Goal: Book appointment/travel/reservation

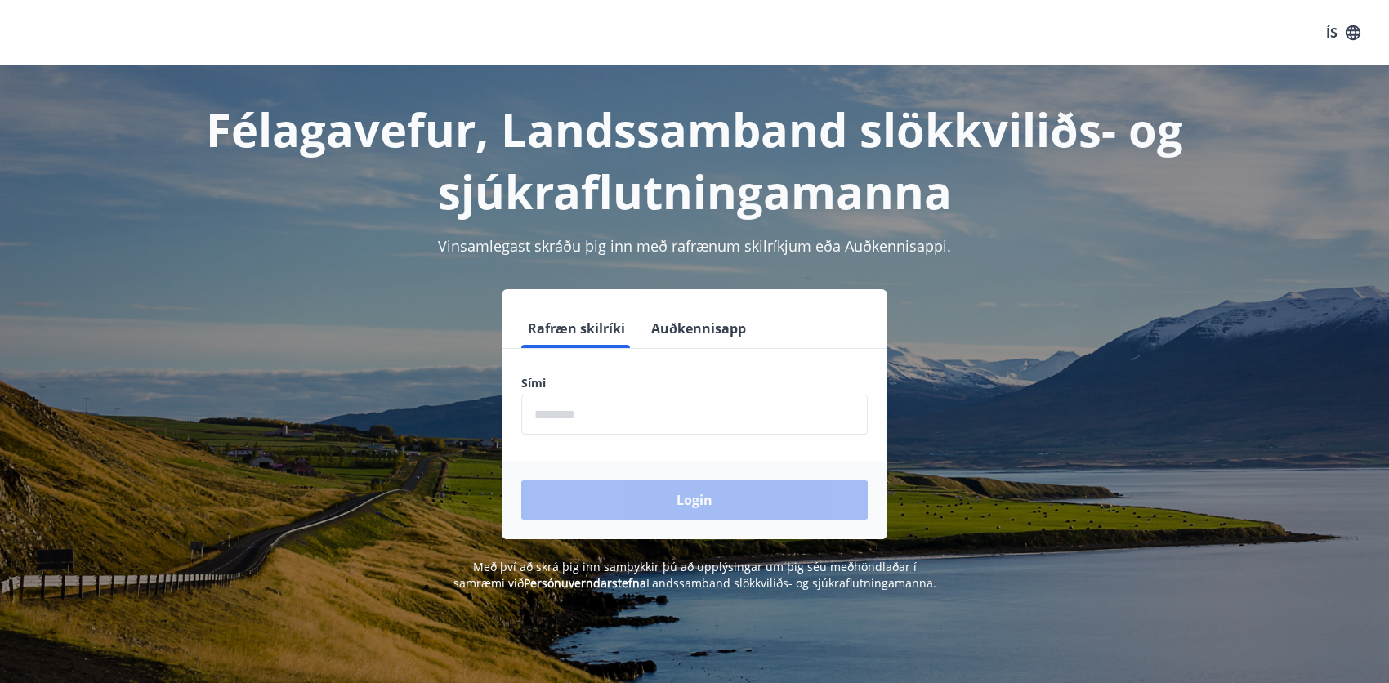
click at [646, 395] on input "phone" at bounding box center [694, 415] width 346 height 40
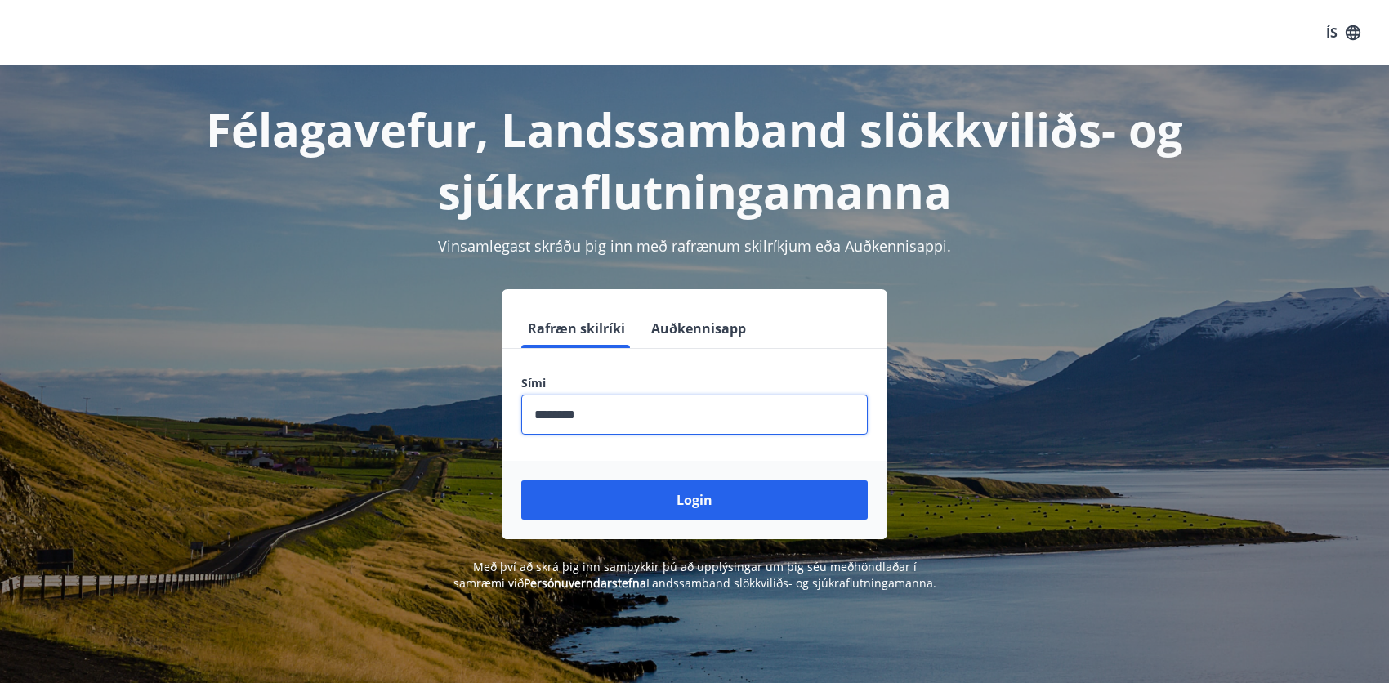
type input "********"
click at [521, 480] on button "Login" at bounding box center [694, 499] width 346 height 39
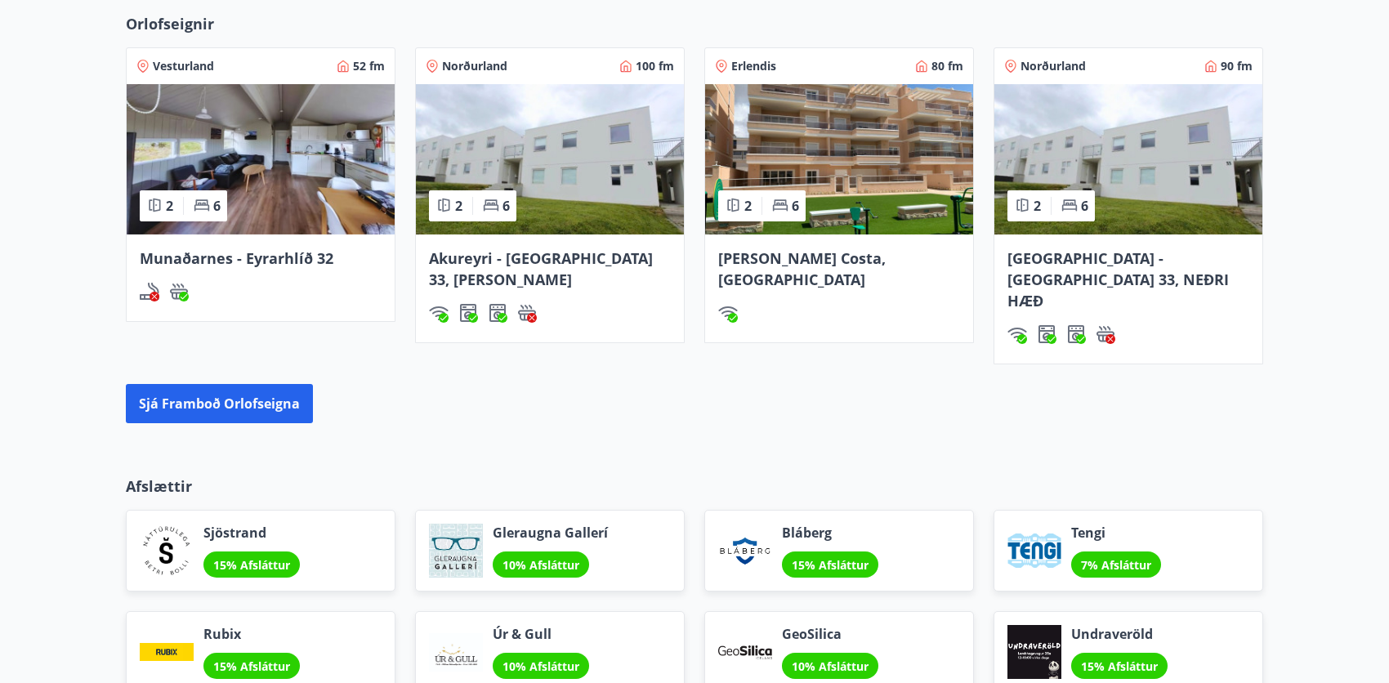
scroll to position [899, 0]
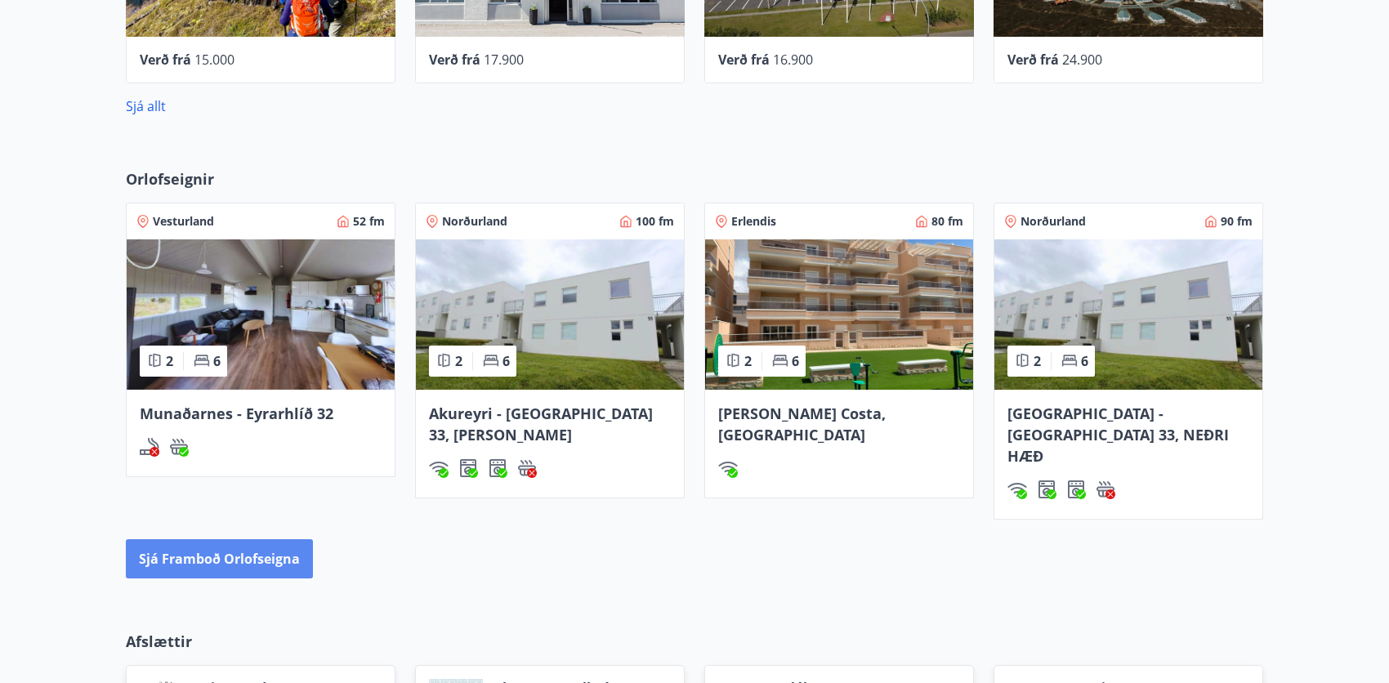
click at [246, 548] on button "Sjá framboð orlofseigna" at bounding box center [219, 558] width 187 height 39
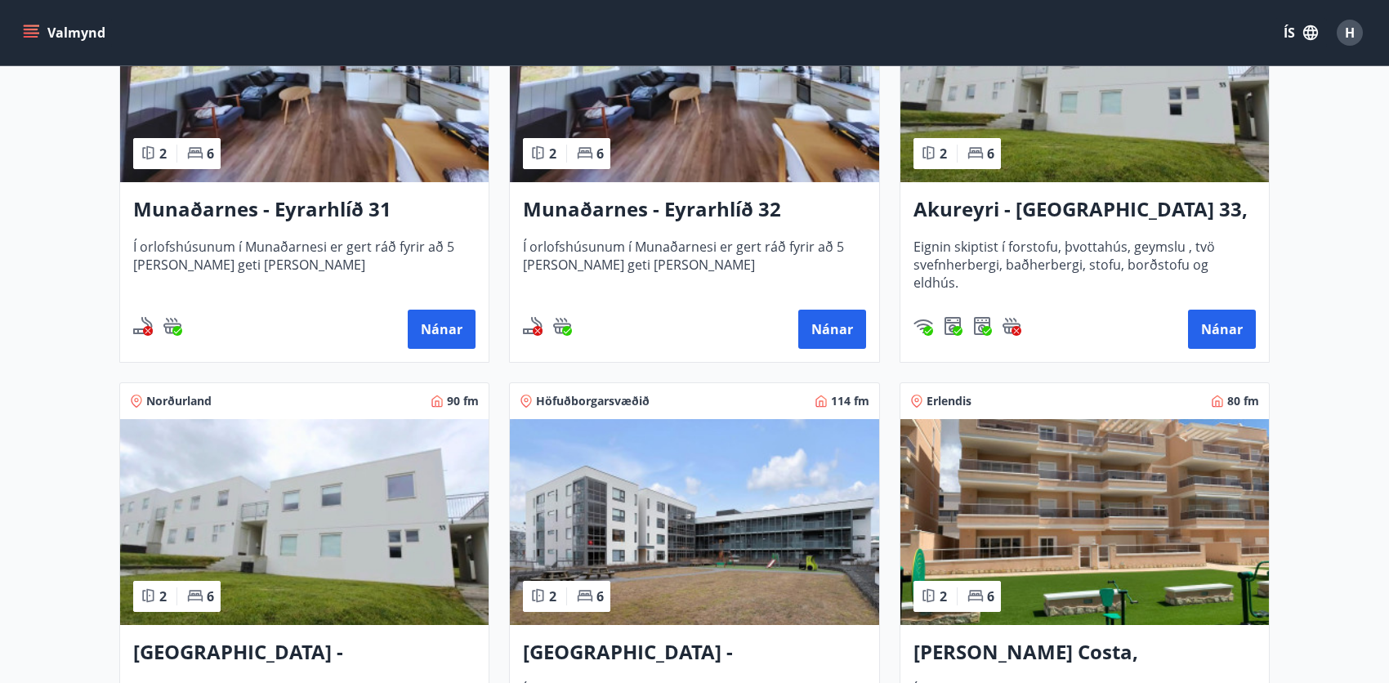
scroll to position [572, 0]
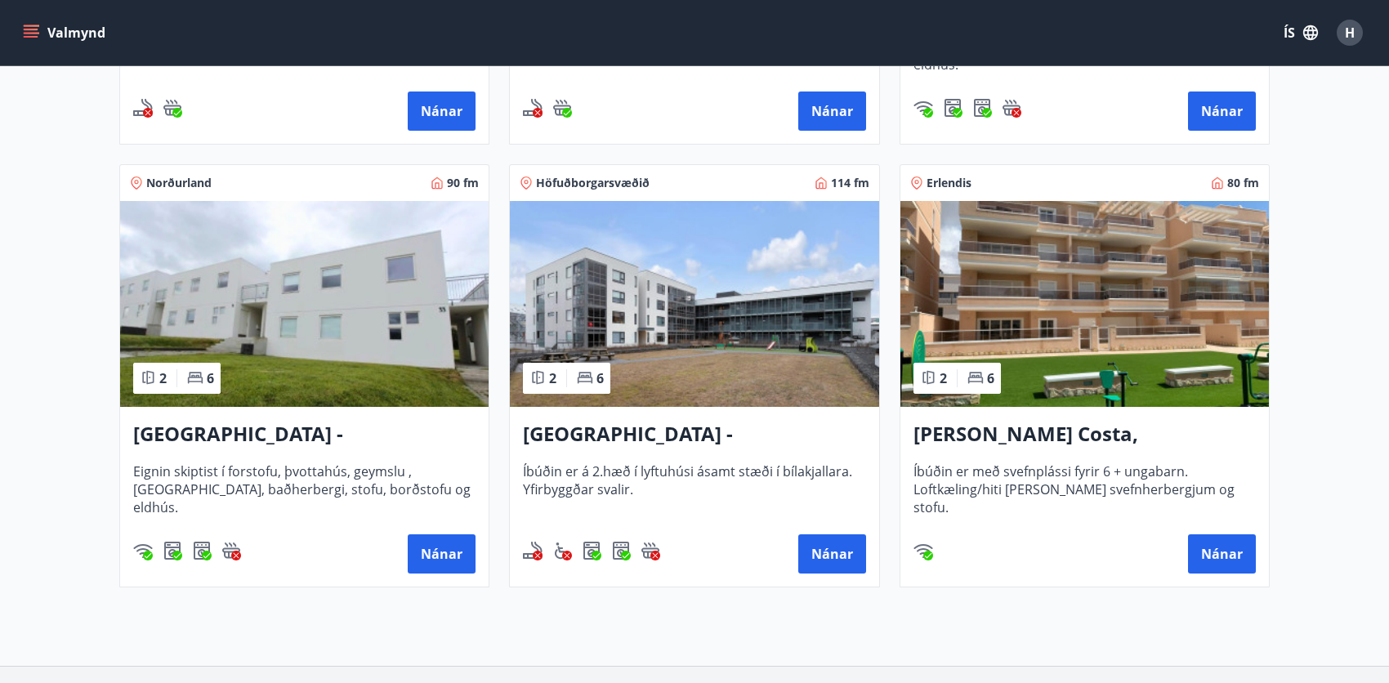
click at [613, 382] on img at bounding box center [694, 304] width 369 height 206
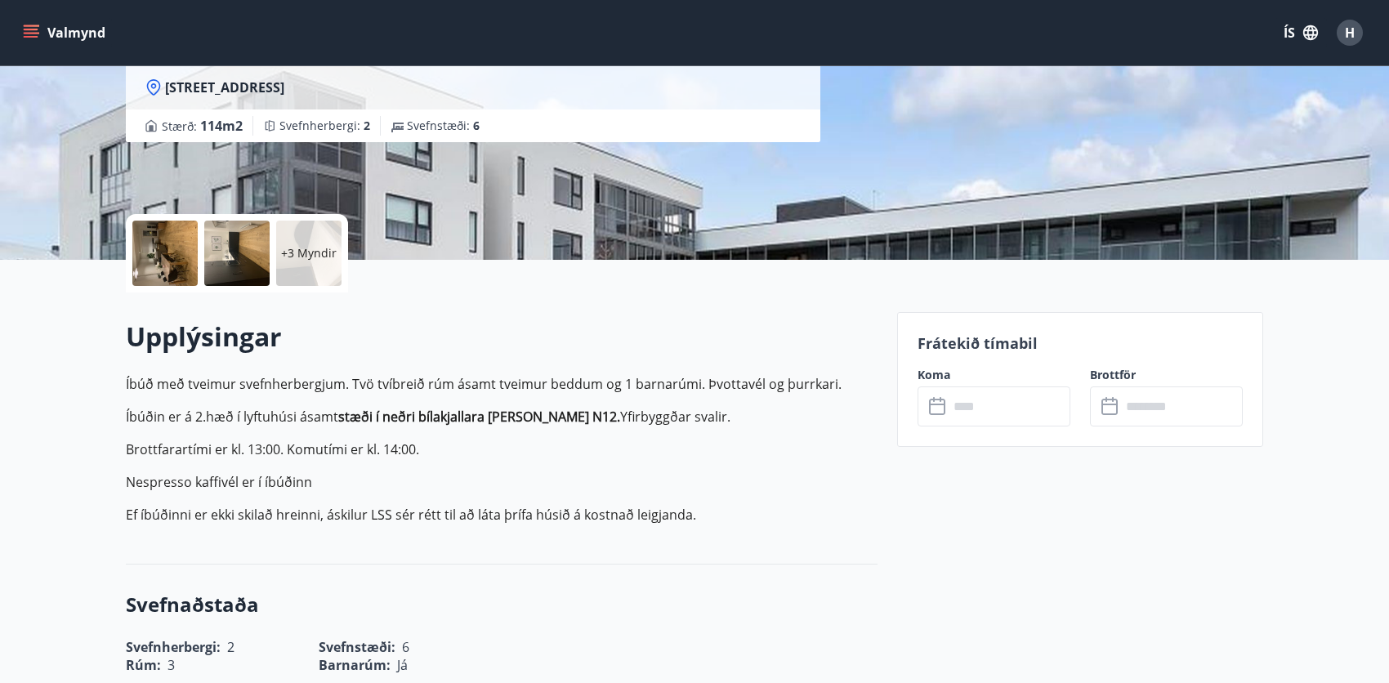
scroll to position [327, 0]
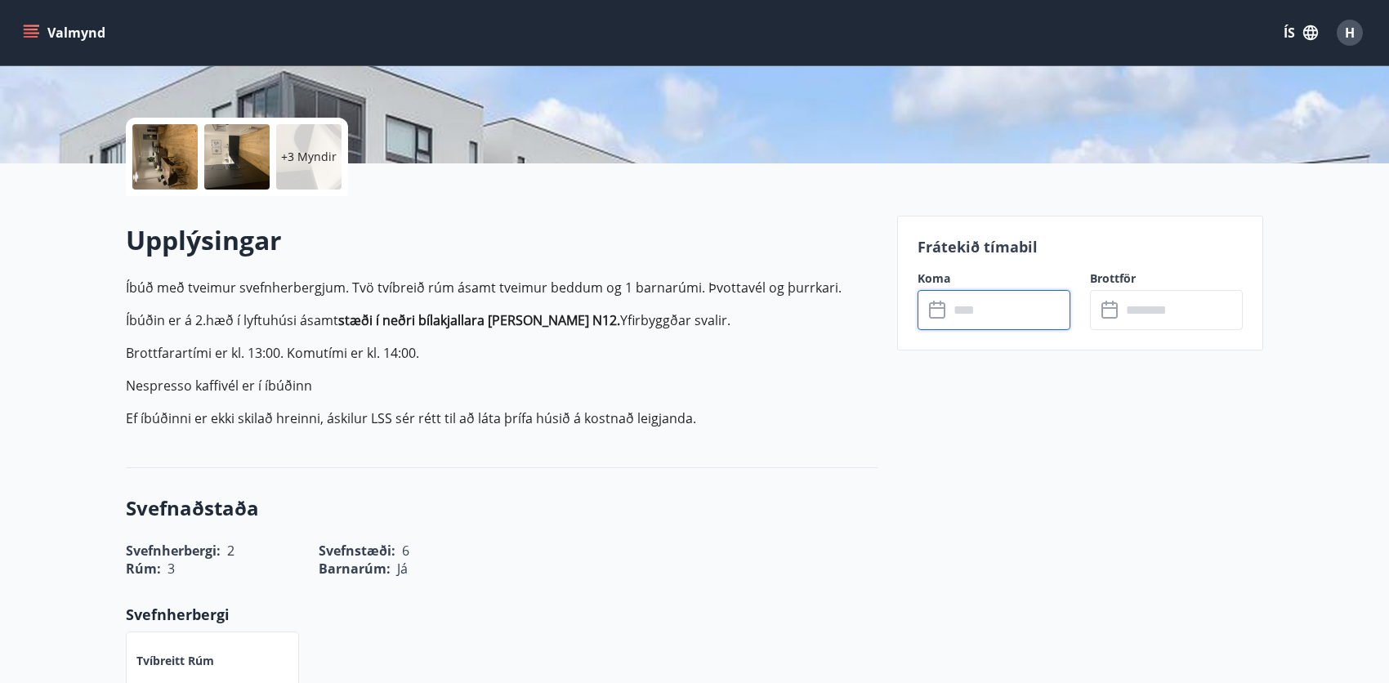
click at [1037, 311] on input "text" at bounding box center [1010, 310] width 122 height 40
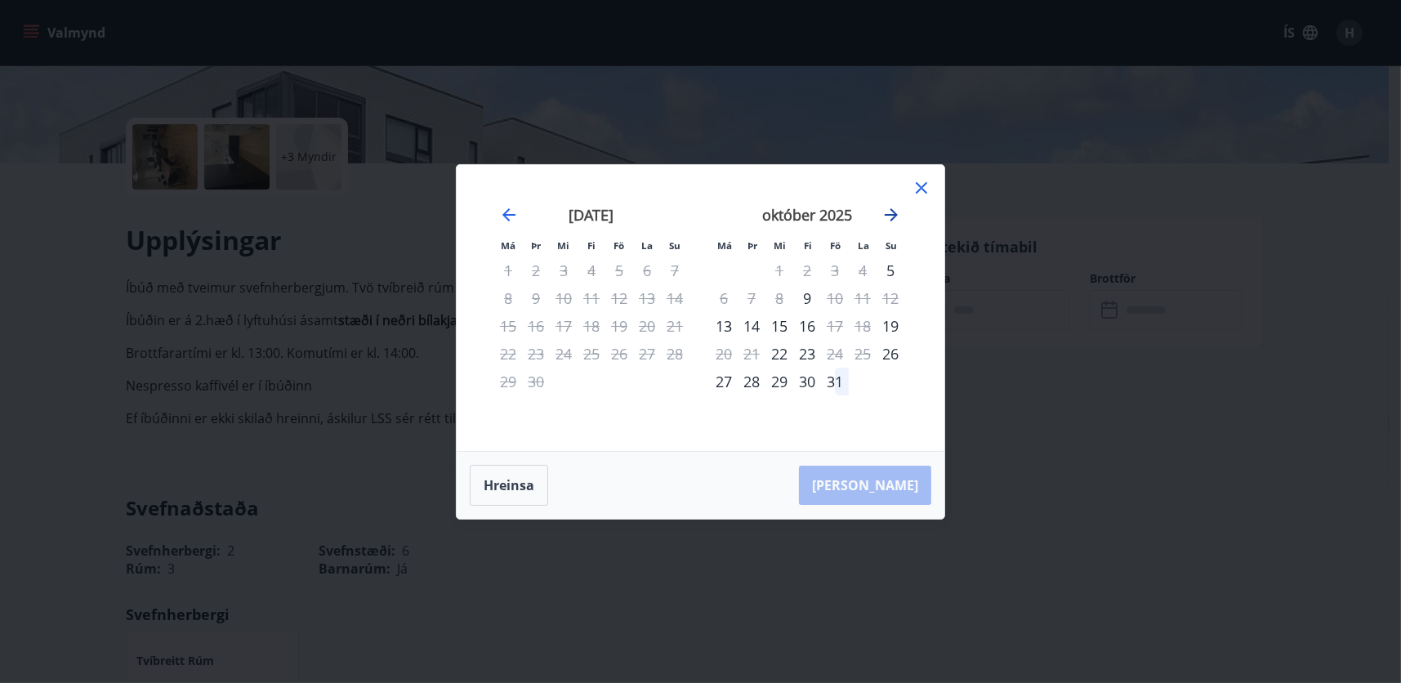
click at [893, 219] on icon "Move forward to switch to the next month." at bounding box center [892, 215] width 20 height 20
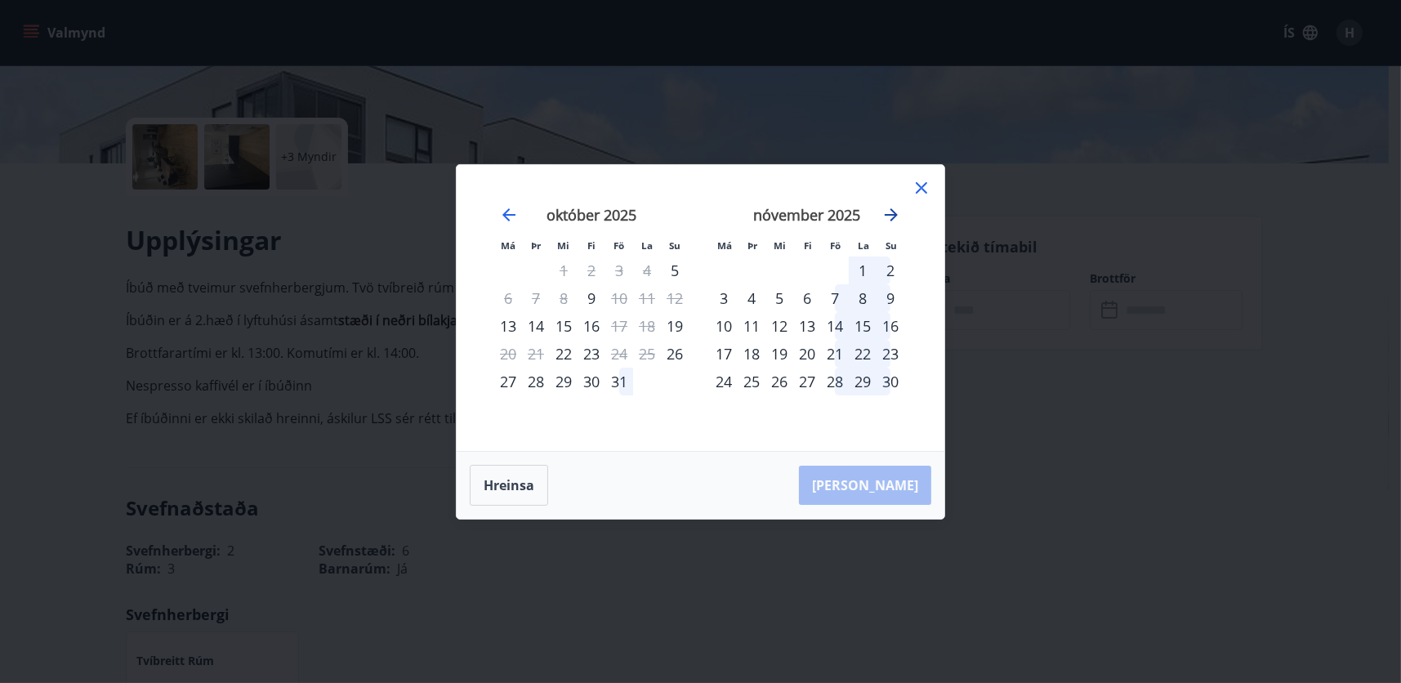
click at [893, 219] on icon "Move forward to switch to the next month." at bounding box center [892, 215] width 20 height 20
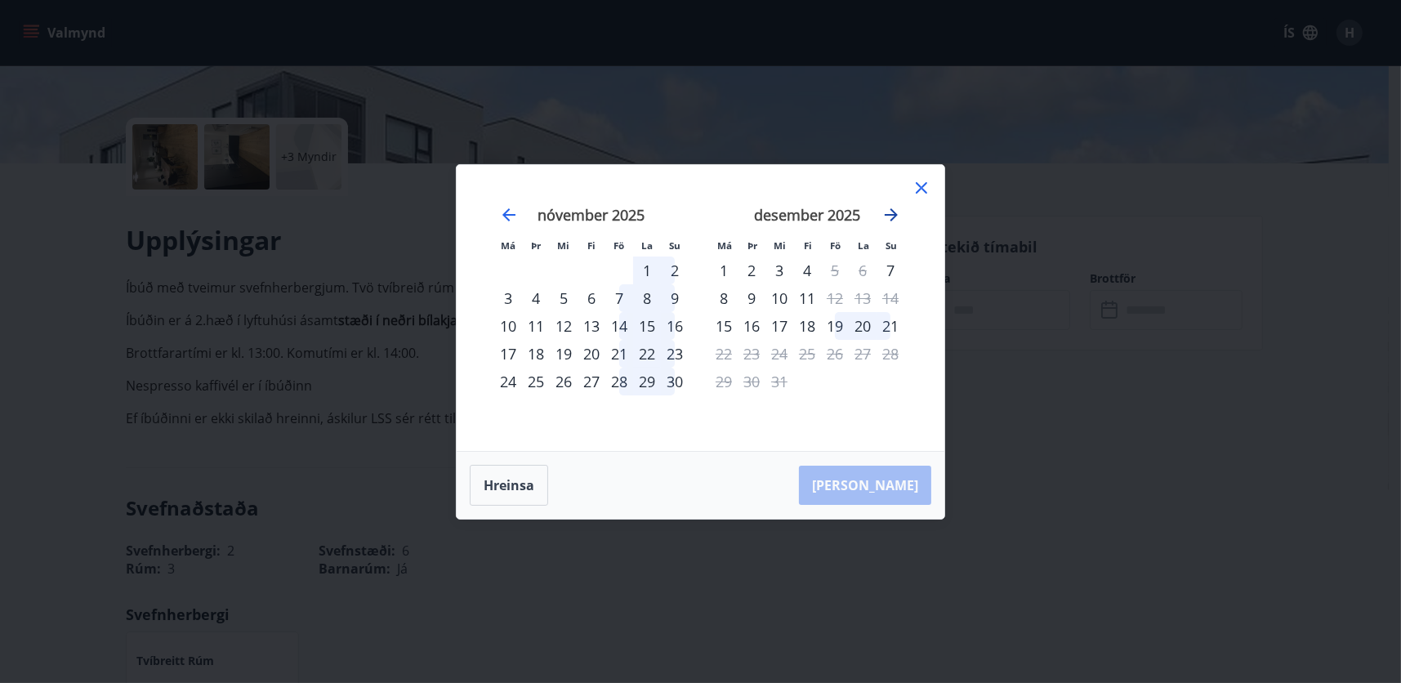
click at [891, 215] on icon "Move forward to switch to the next month." at bounding box center [891, 214] width 13 height 13
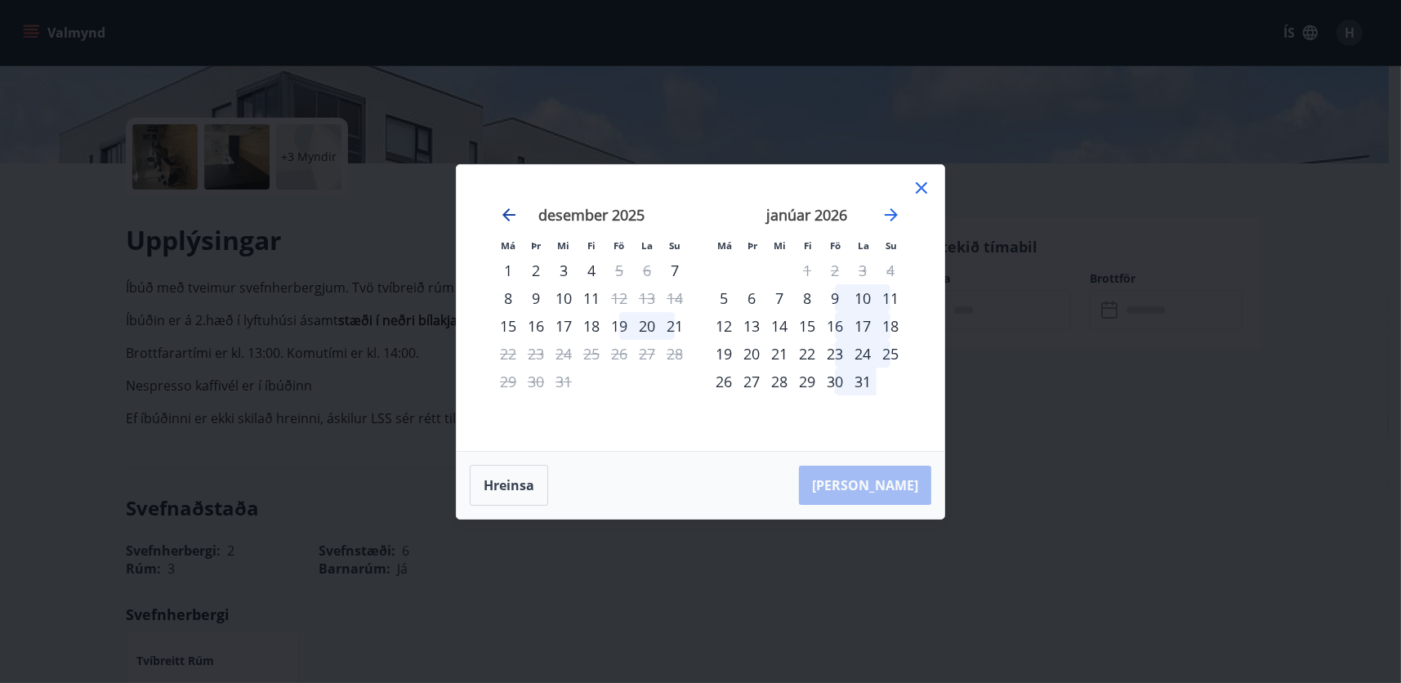
click at [507, 219] on icon "Move backward to switch to the previous month." at bounding box center [509, 214] width 13 height 13
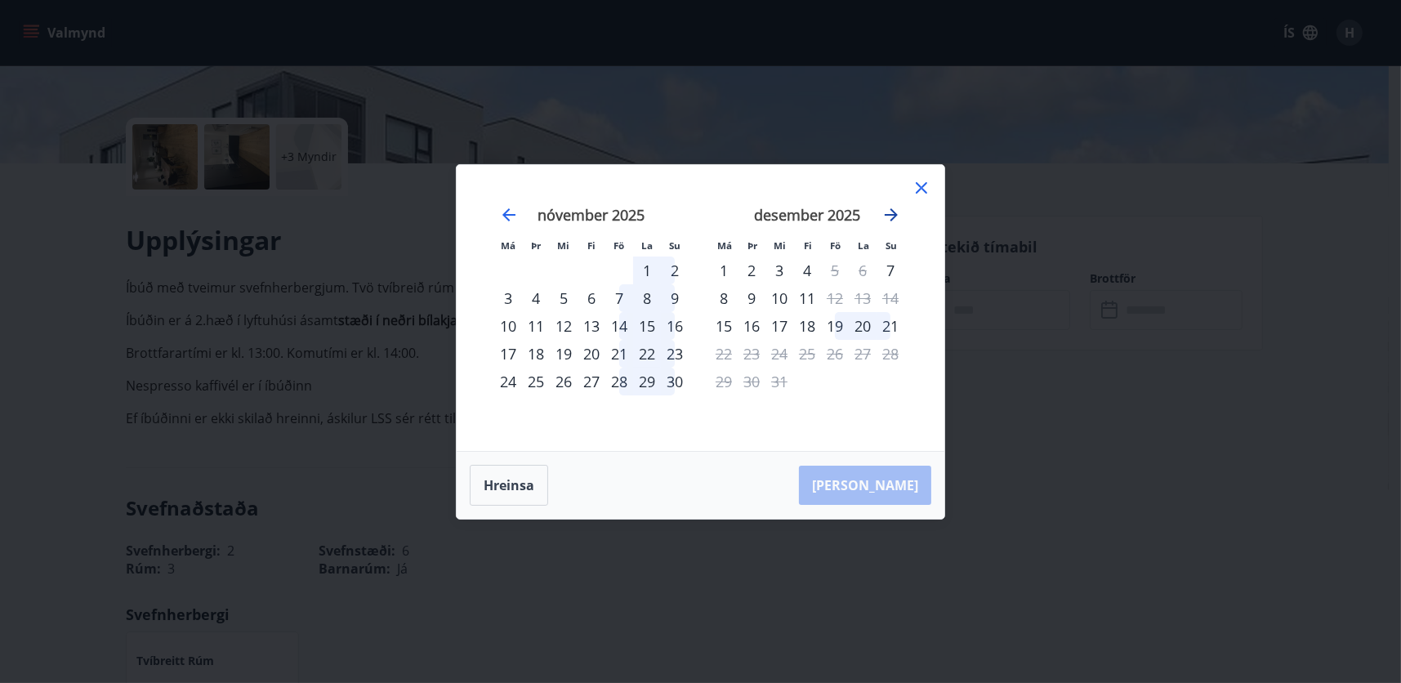
click at [898, 212] on icon "Move forward to switch to the next month." at bounding box center [892, 215] width 20 height 20
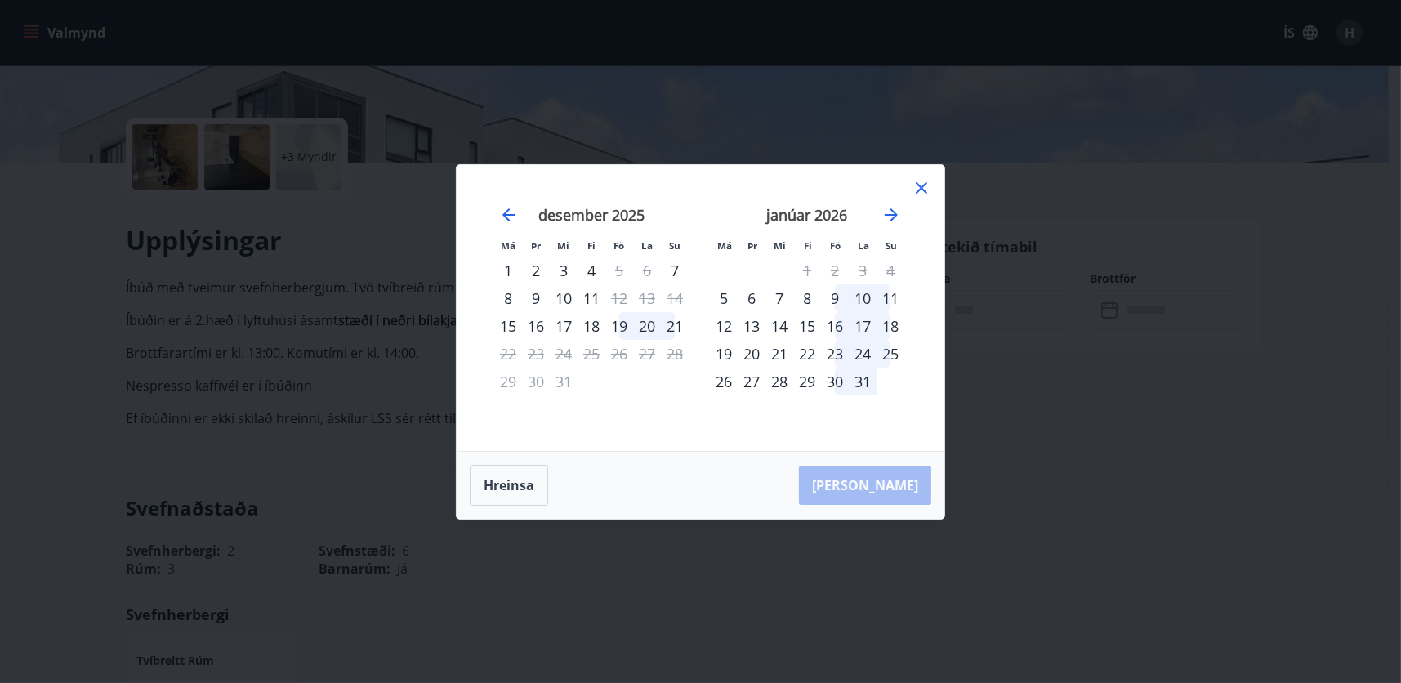
click at [919, 193] on icon at bounding box center [922, 188] width 20 height 20
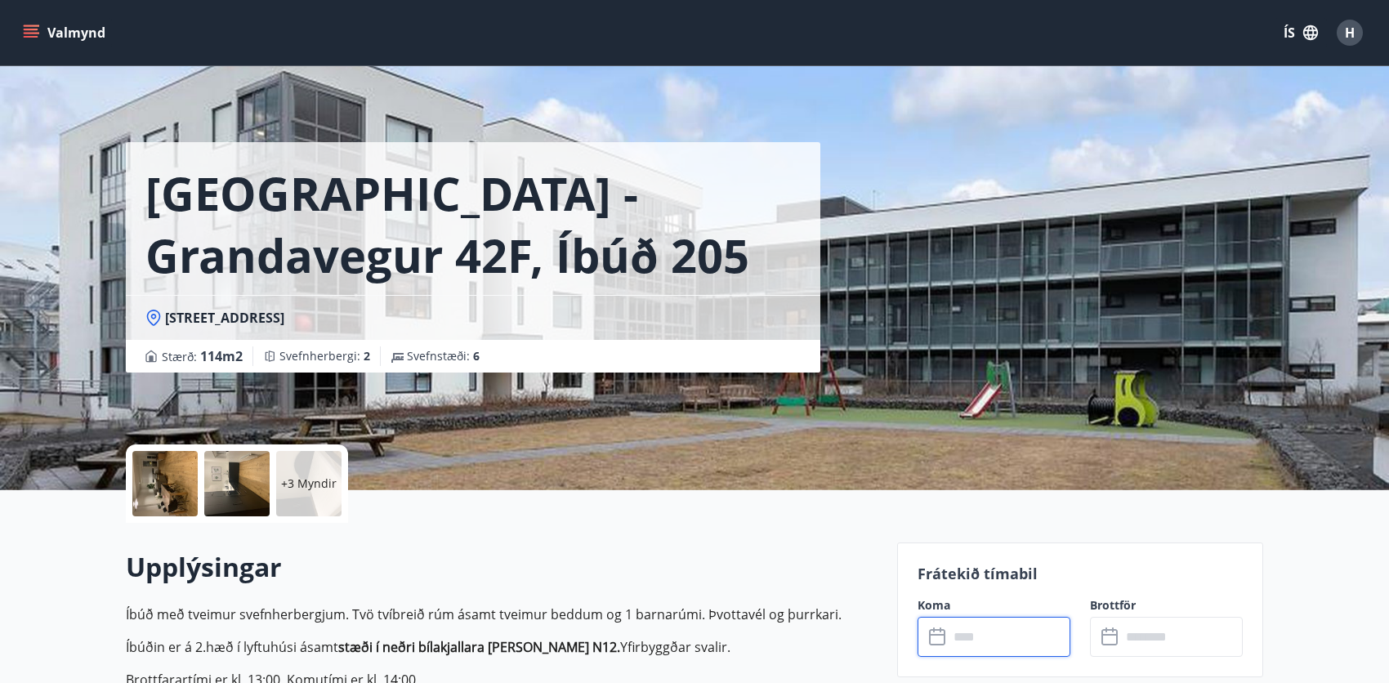
scroll to position [0, 0]
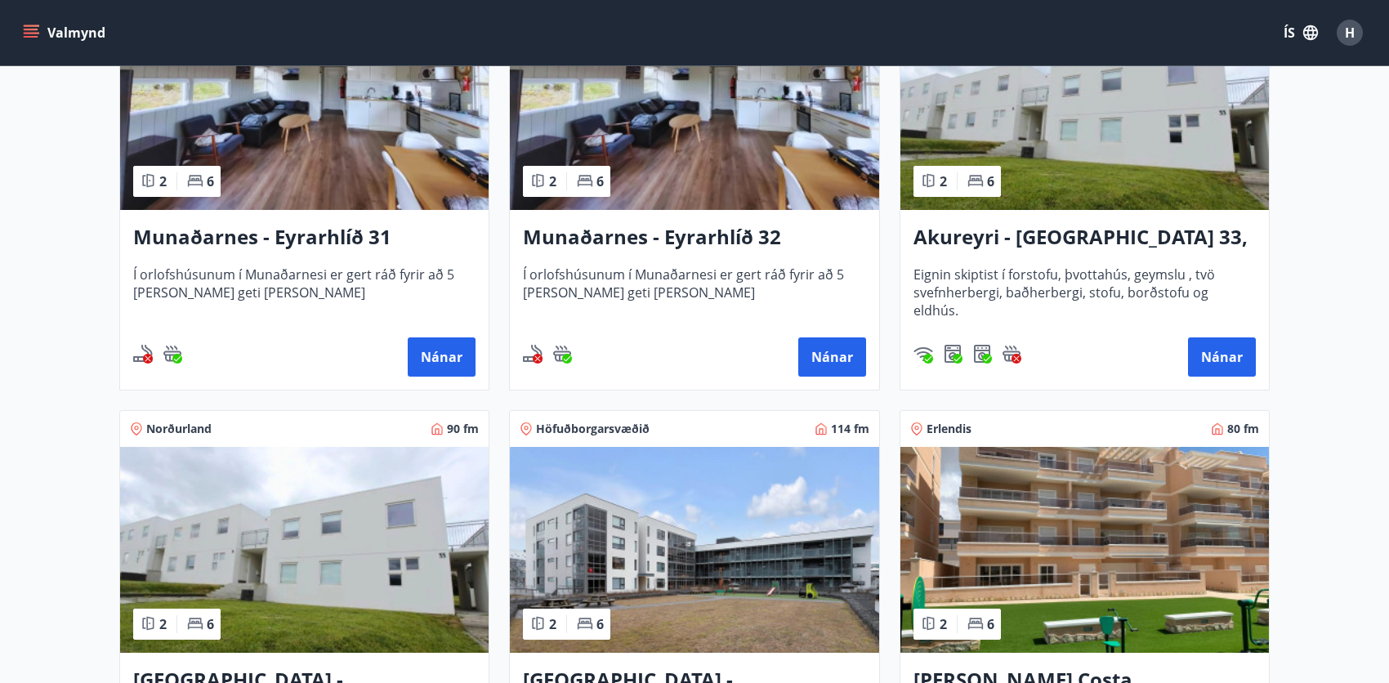
scroll to position [409, 0]
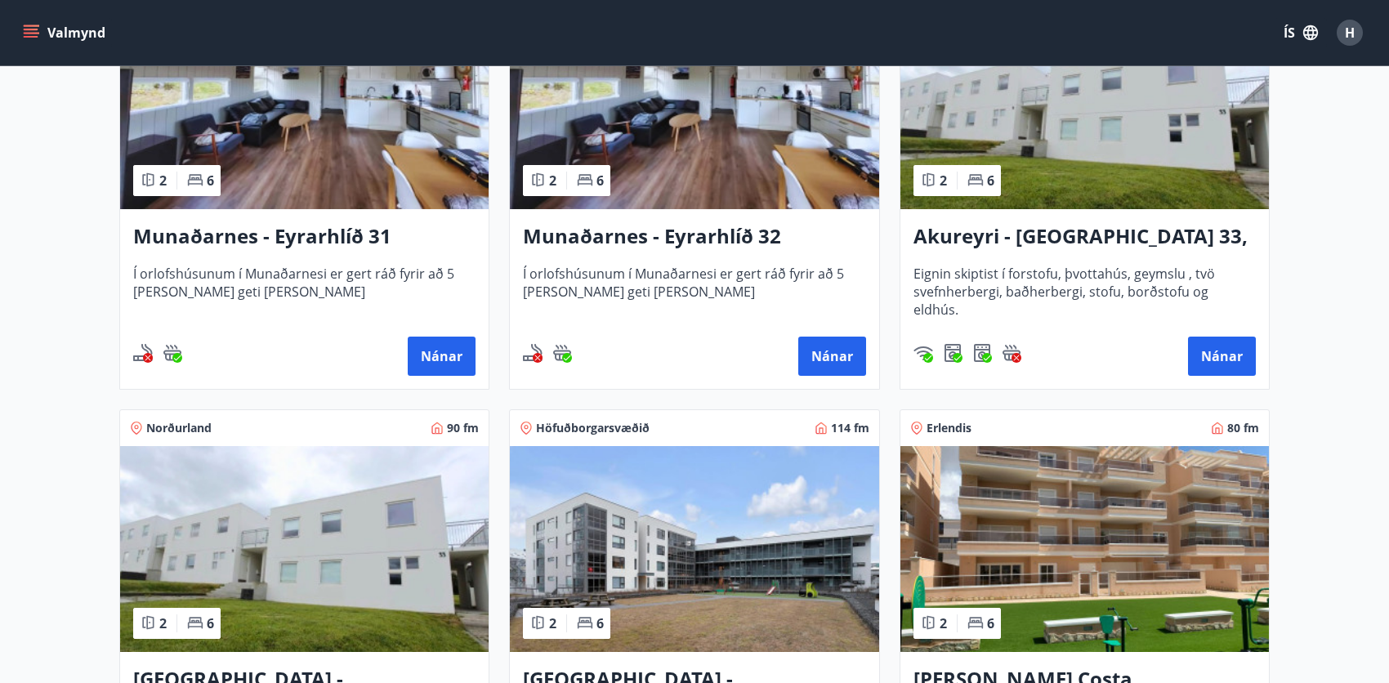
click at [427, 181] on img at bounding box center [304, 106] width 369 height 206
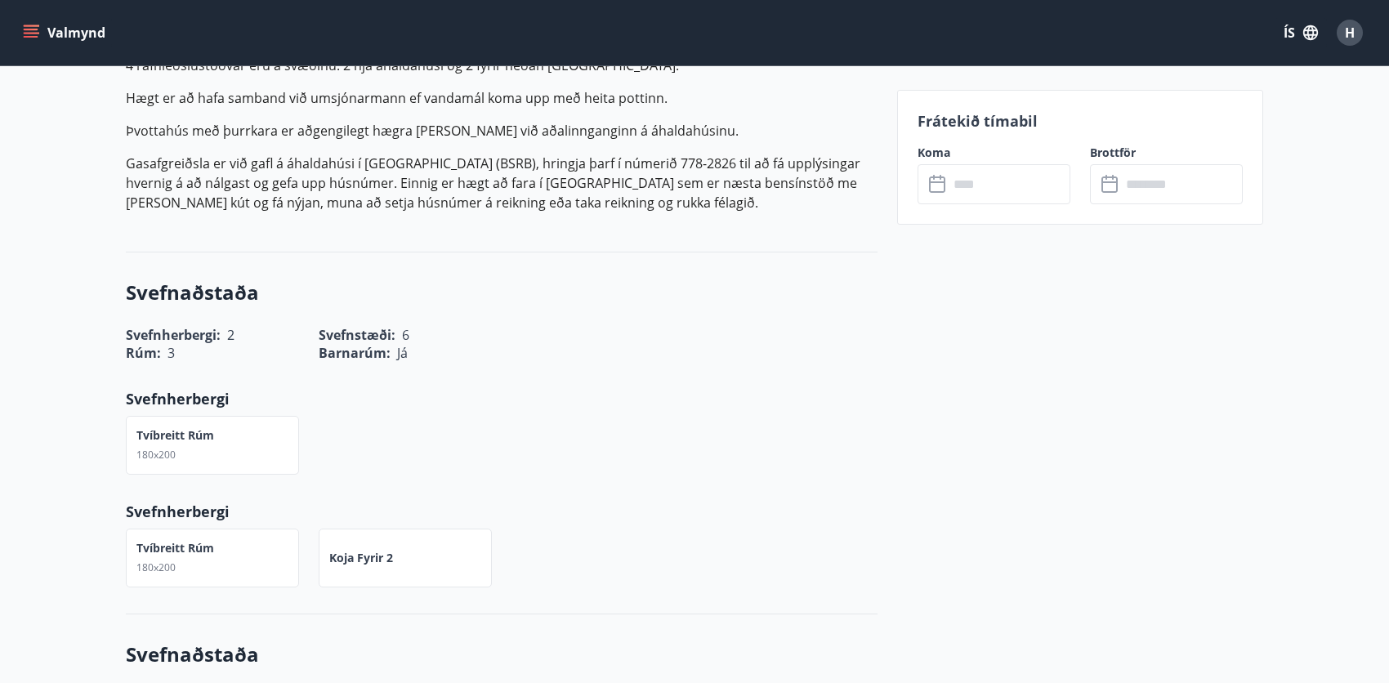
scroll to position [1226, 0]
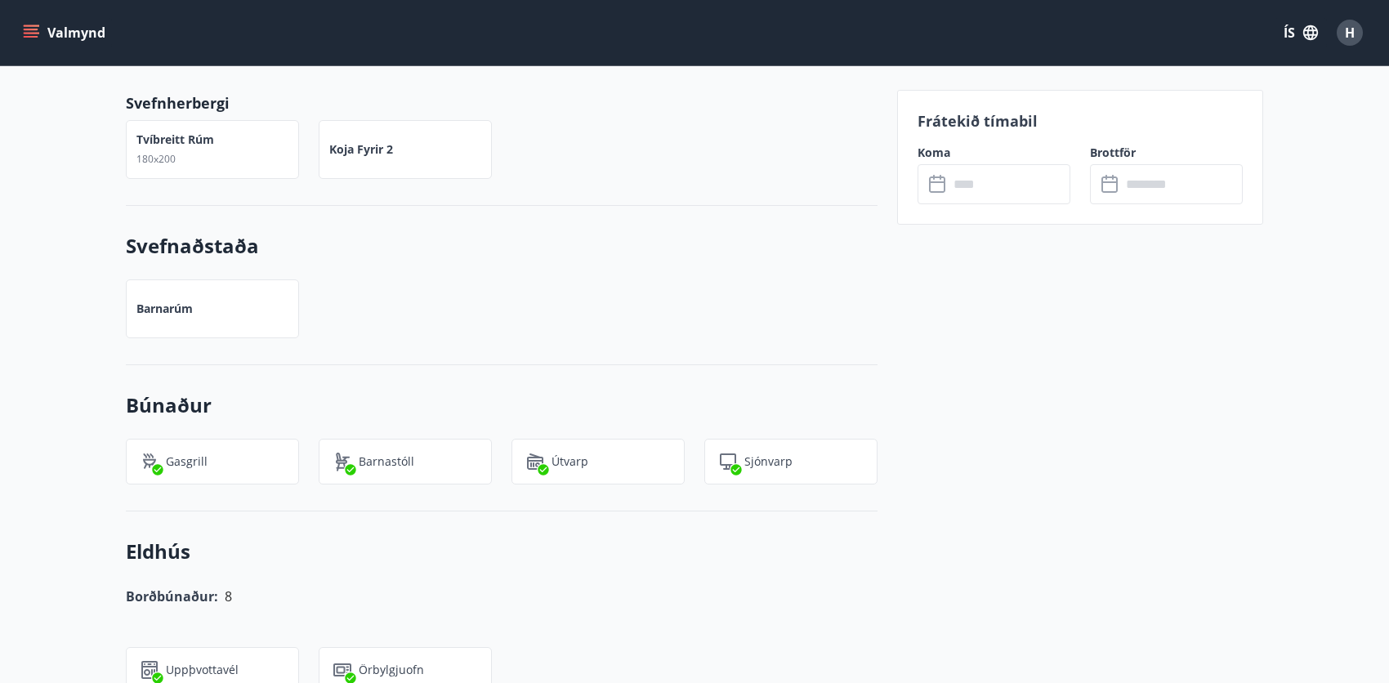
click at [990, 174] on input "text" at bounding box center [1010, 184] width 122 height 40
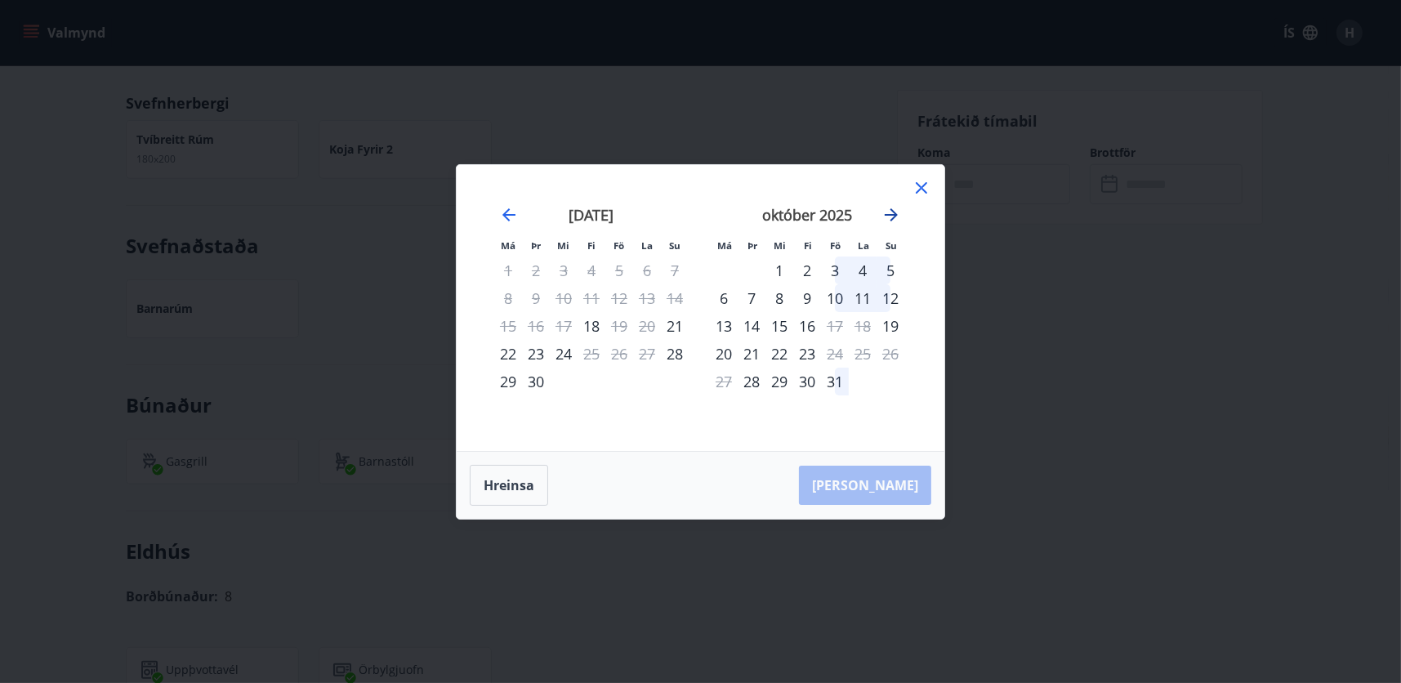
click at [897, 208] on icon "Move forward to switch to the next month." at bounding box center [892, 215] width 20 height 20
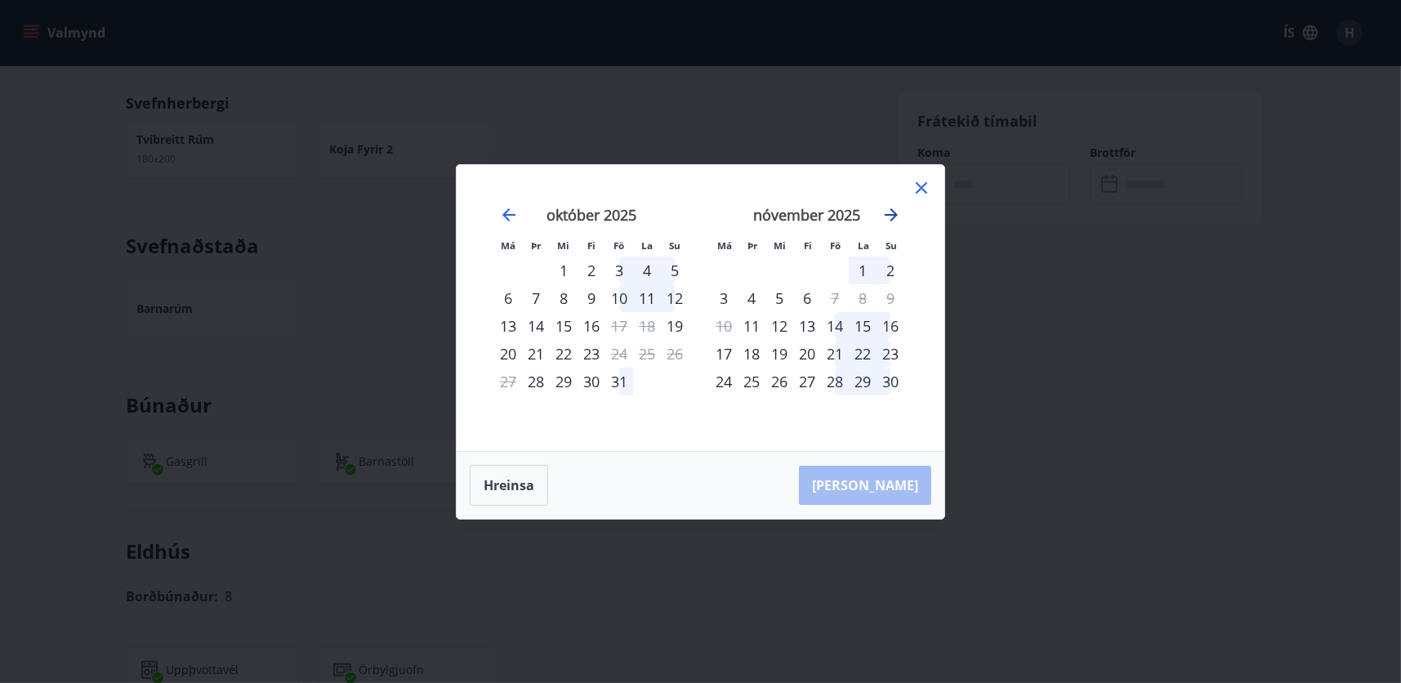
click at [897, 208] on icon "Move forward to switch to the next month." at bounding box center [892, 215] width 20 height 20
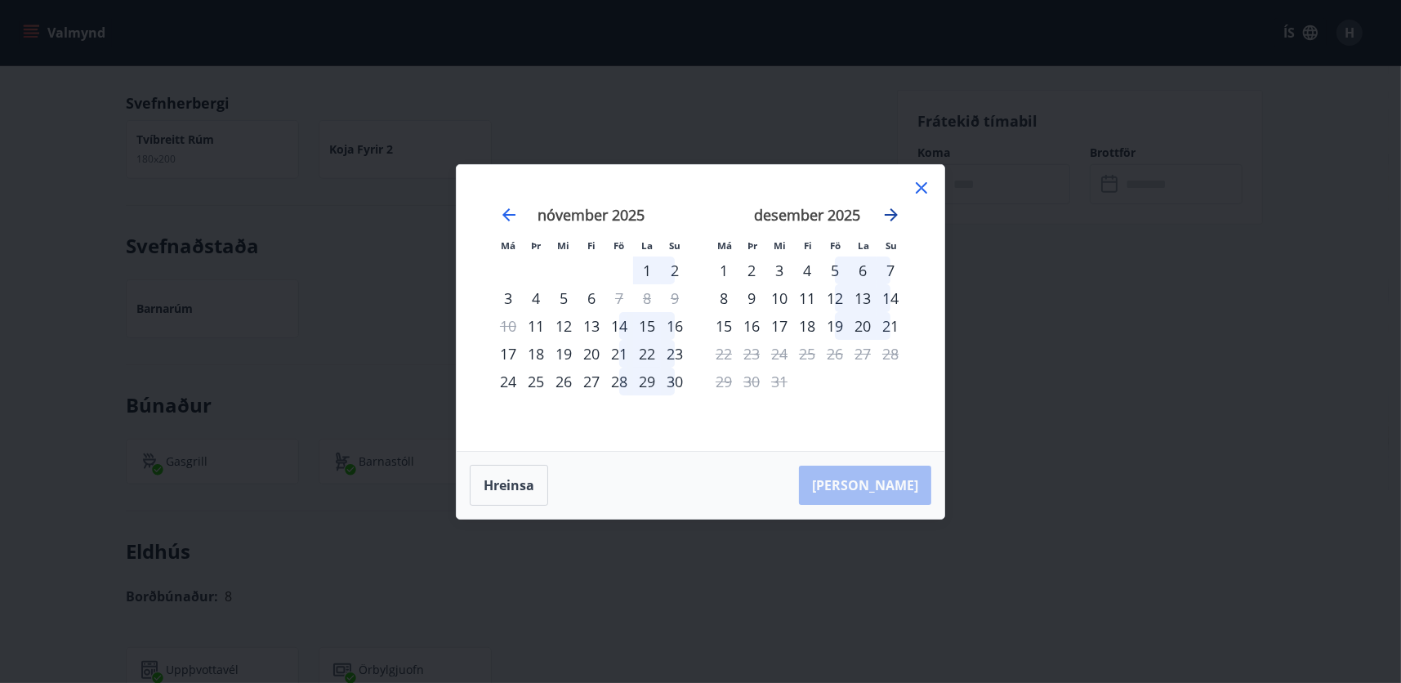
click at [897, 208] on icon "Move forward to switch to the next month." at bounding box center [892, 215] width 20 height 20
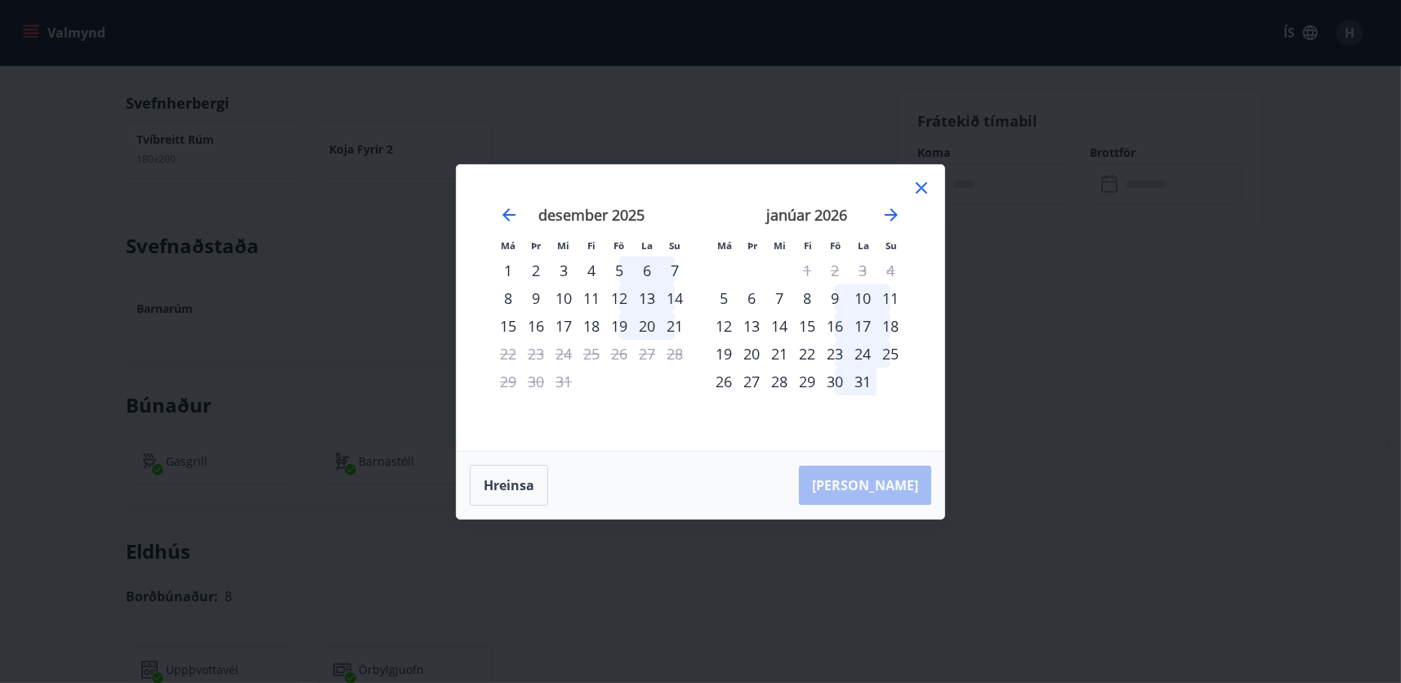
click at [1102, 351] on div "Má Þr Mi Fi Fö La Su Má Þr Mi Fi Fö La Su nóvember 2025 1 2 3 4 5 6 7 8 9 10 11…" at bounding box center [700, 341] width 1401 height 683
